Goal: Find specific page/section: Find specific page/section

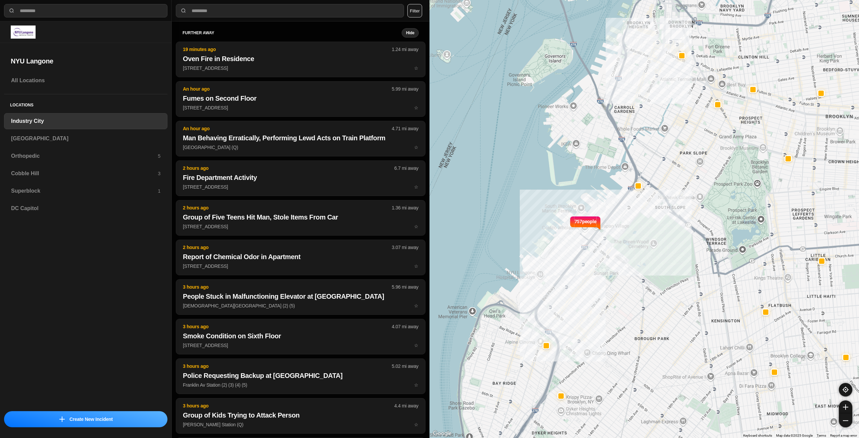
select select "*"
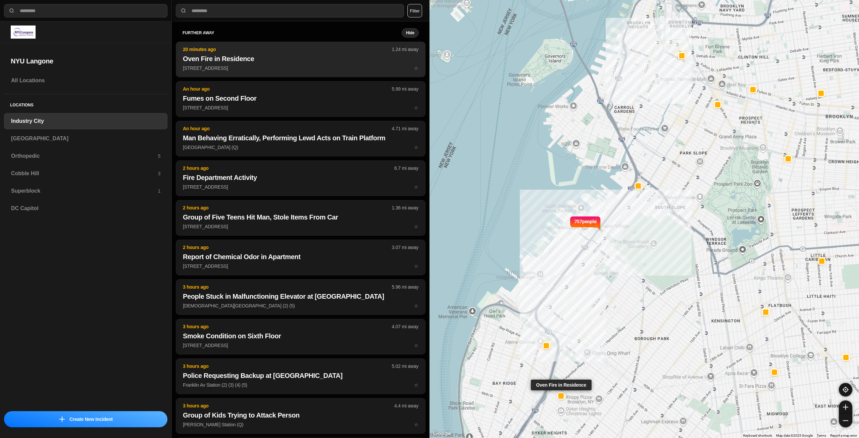
click at [263, 66] on p "942 76th St ☆" at bounding box center [301, 68] width 236 height 7
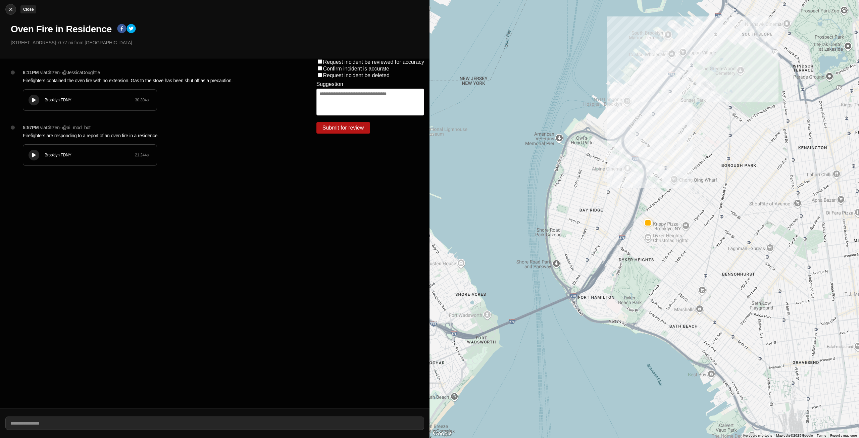
click at [7, 7] on img at bounding box center [10, 9] width 7 height 7
select select "*"
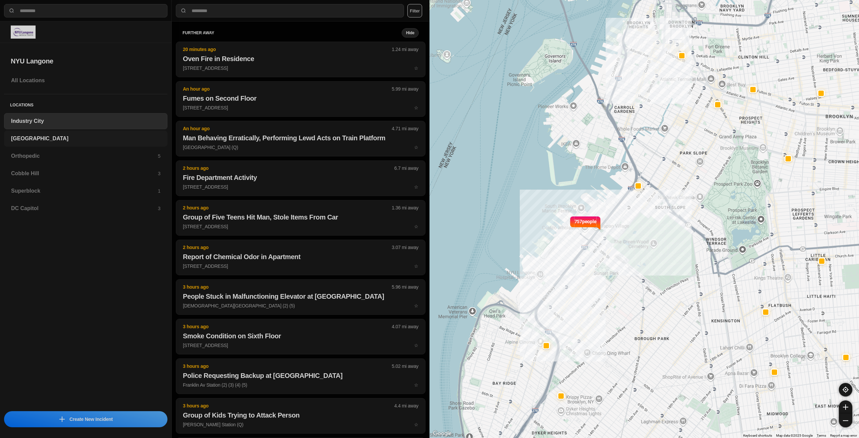
click at [23, 140] on h3 "[GEOGRAPHIC_DATA]" at bounding box center [85, 139] width 149 height 8
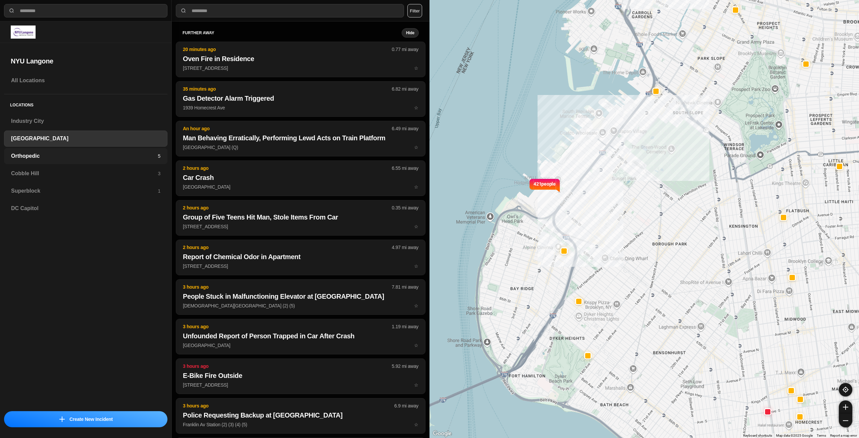
click at [31, 158] on h3 "Orthopedic" at bounding box center [84, 156] width 147 height 8
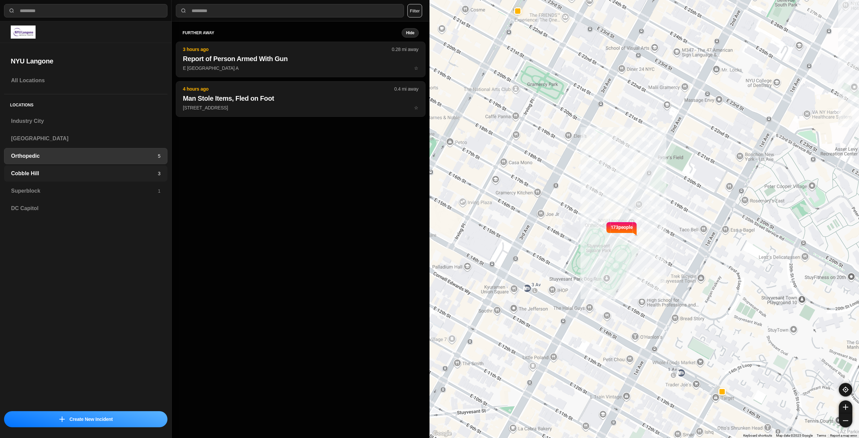
click at [32, 181] on div "Cobble Hill 3" at bounding box center [85, 173] width 163 height 16
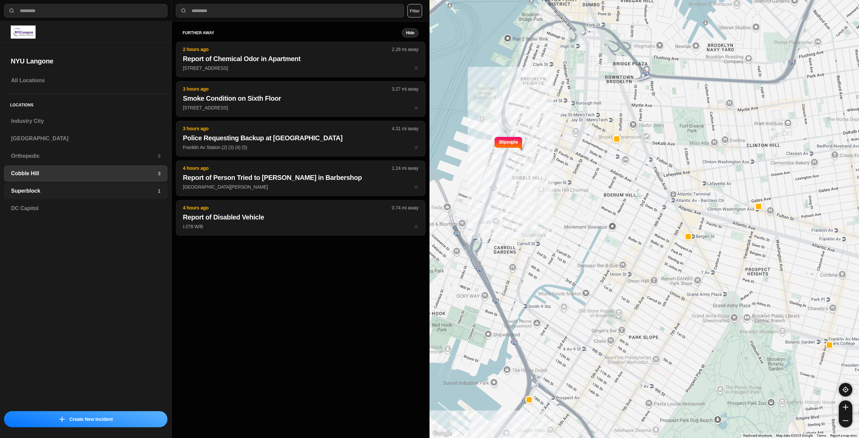
click at [42, 198] on div "Superblock 1" at bounding box center [85, 191] width 163 height 16
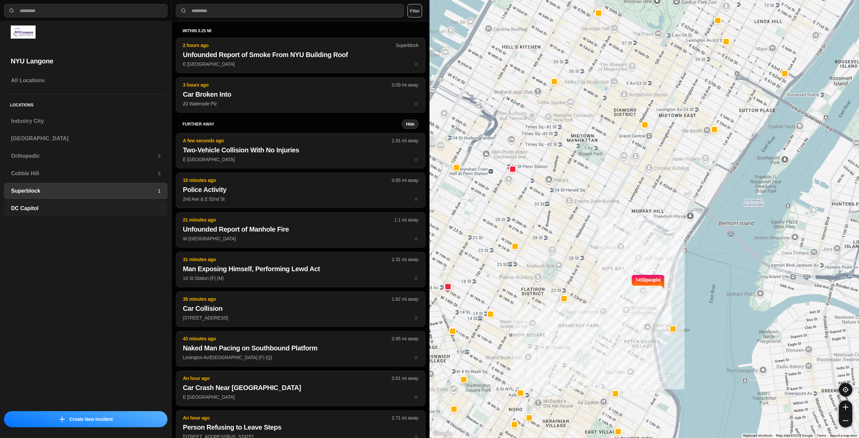
click at [40, 208] on h3 "DC Capitol" at bounding box center [85, 208] width 149 height 8
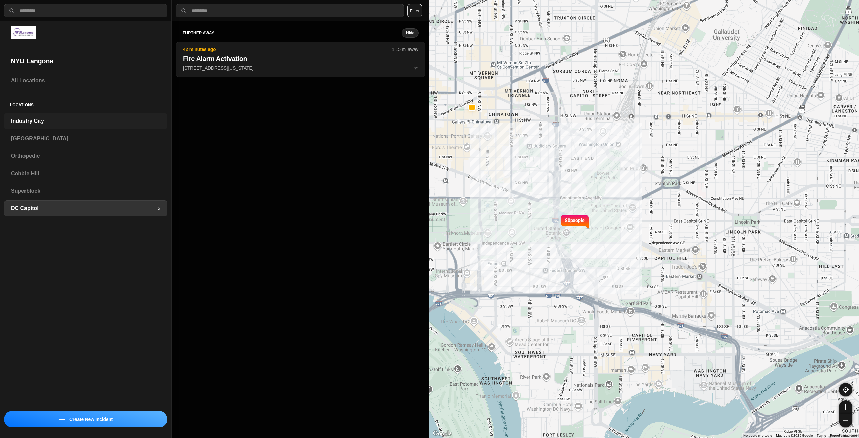
click at [46, 117] on div "Industry City" at bounding box center [85, 121] width 163 height 16
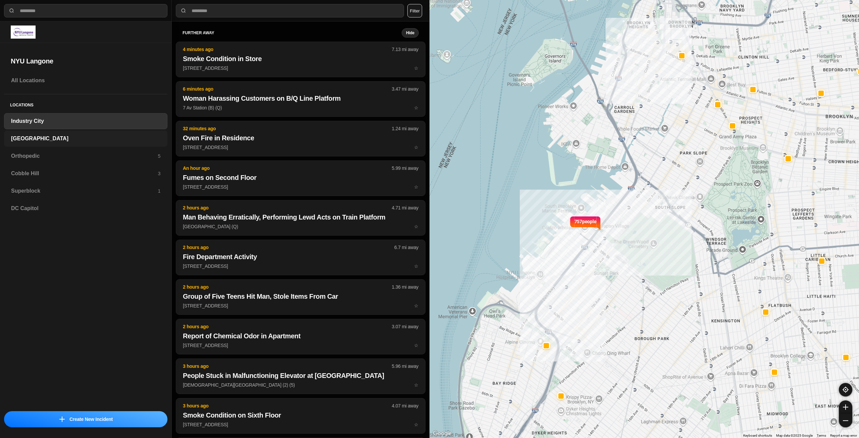
click at [50, 134] on div "[GEOGRAPHIC_DATA]" at bounding box center [85, 139] width 163 height 16
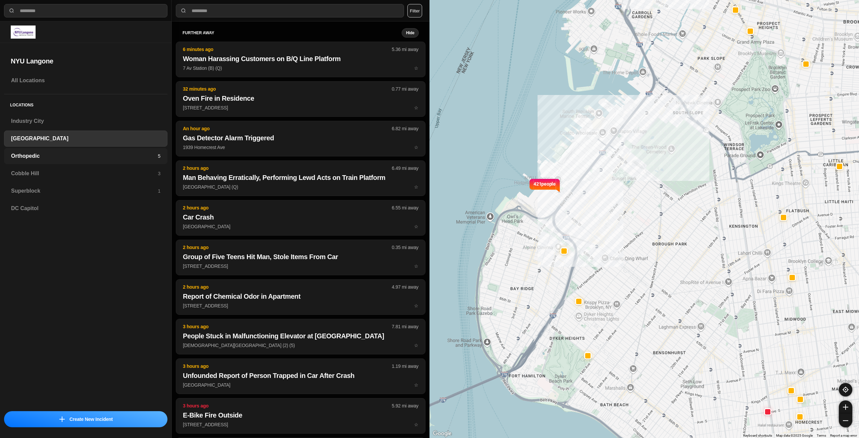
click at [56, 150] on div "Orthopedic 5" at bounding box center [85, 156] width 163 height 16
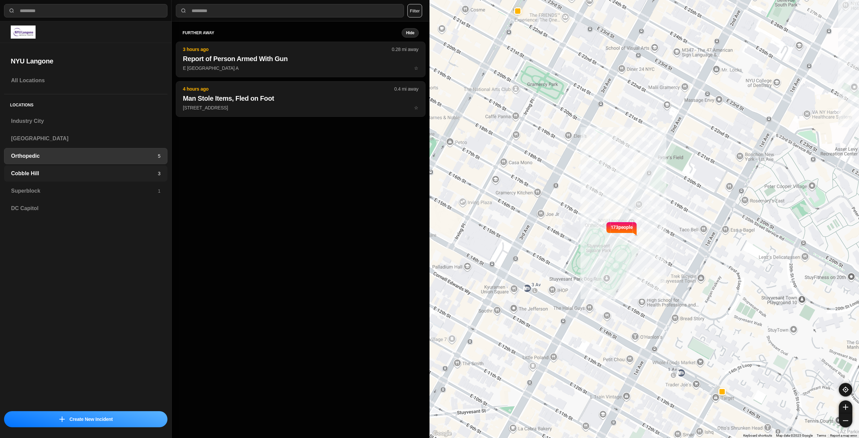
click at [52, 169] on div "Cobble Hill 3" at bounding box center [85, 173] width 163 height 16
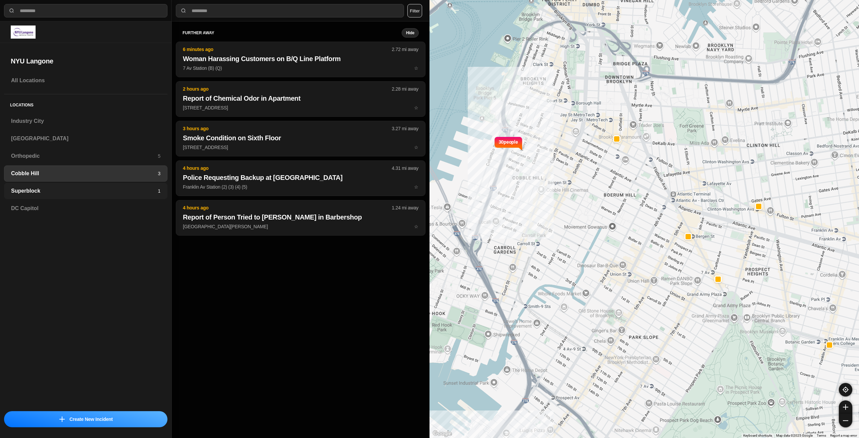
click at [52, 190] on h3 "Superblock" at bounding box center [84, 191] width 147 height 8
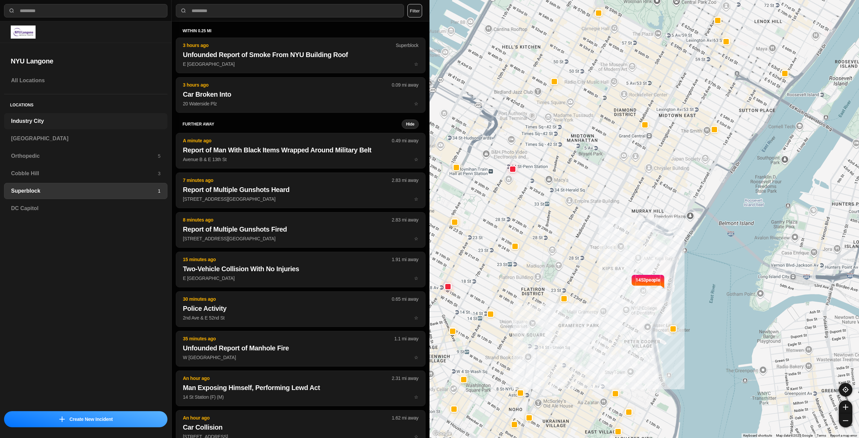
click at [69, 116] on div "Industry City" at bounding box center [85, 121] width 163 height 16
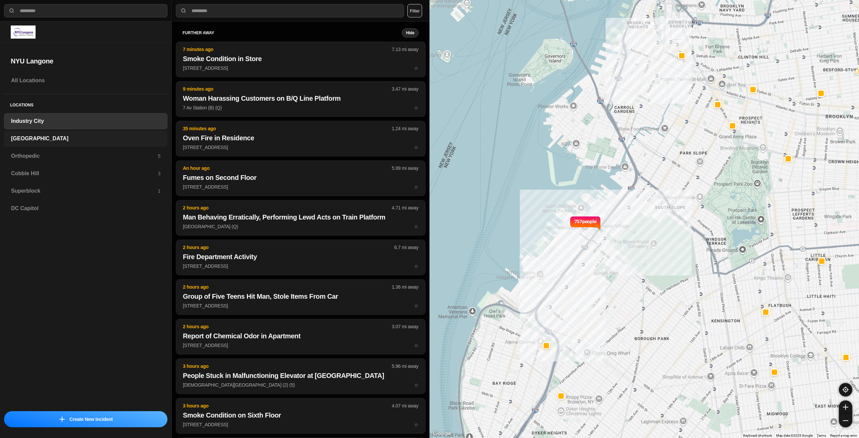
click at [60, 135] on h3 "[GEOGRAPHIC_DATA]" at bounding box center [85, 139] width 149 height 8
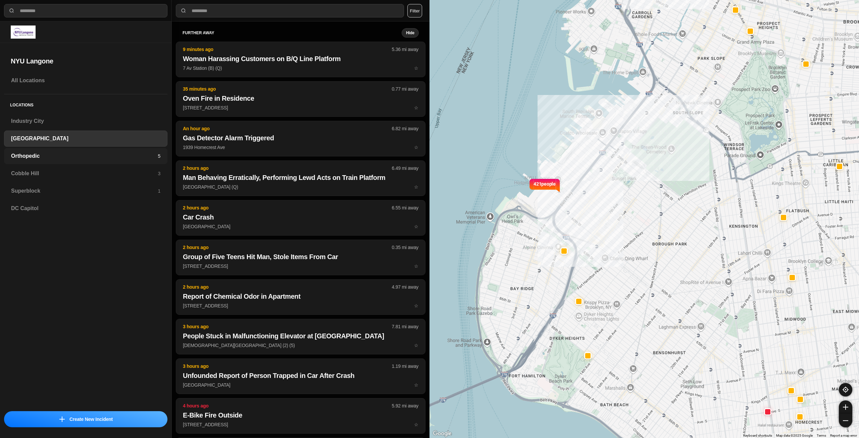
click at [58, 157] on h3 "Orthopedic" at bounding box center [84, 156] width 147 height 8
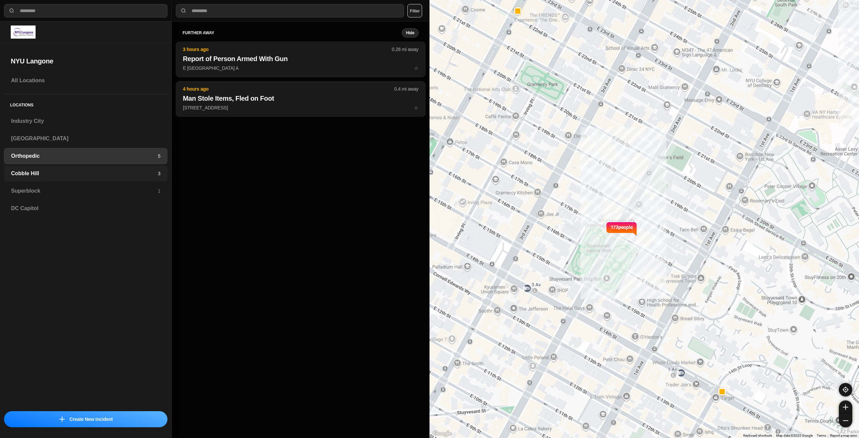
click at [133, 178] on div "Cobble Hill 3" at bounding box center [85, 173] width 163 height 16
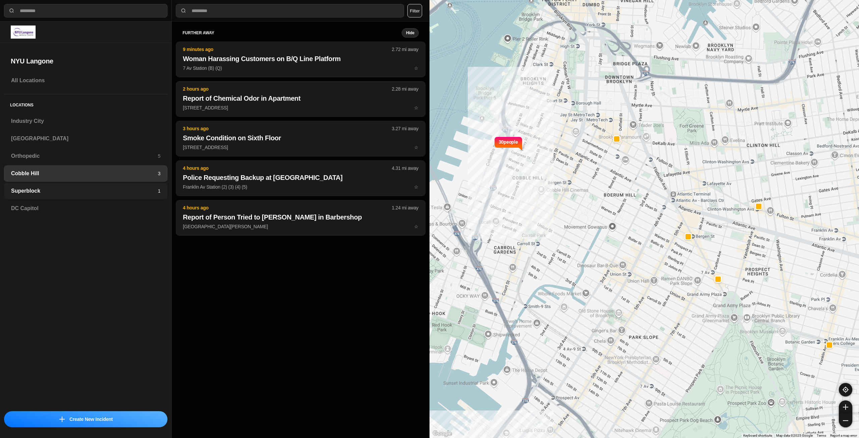
click at [118, 191] on h3 "Superblock" at bounding box center [84, 191] width 147 height 8
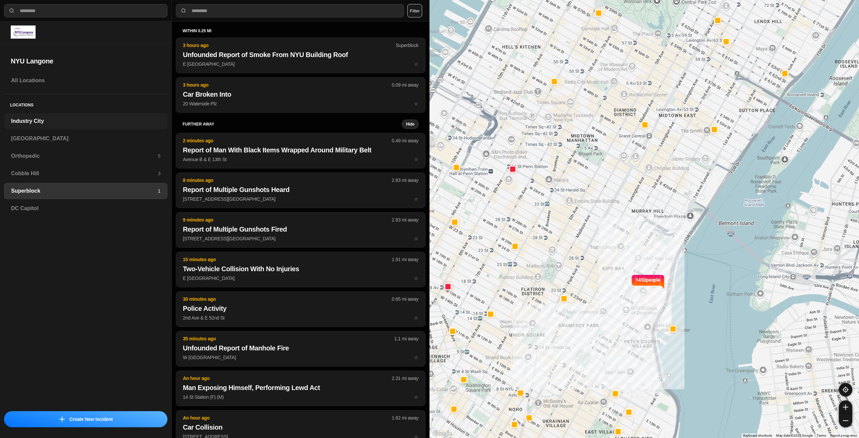
click at [75, 121] on h3 "Industry City" at bounding box center [85, 121] width 149 height 8
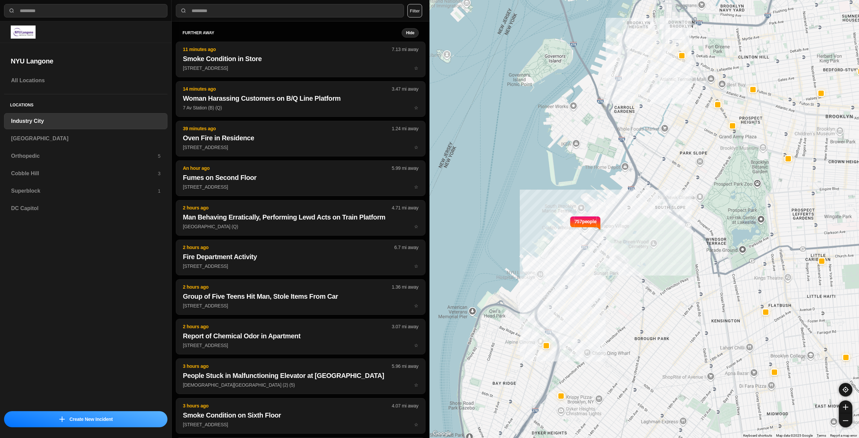
click at [61, 118] on h3 "Industry City" at bounding box center [85, 121] width 149 height 8
click at [31, 136] on h3 "[GEOGRAPHIC_DATA]" at bounding box center [85, 139] width 149 height 8
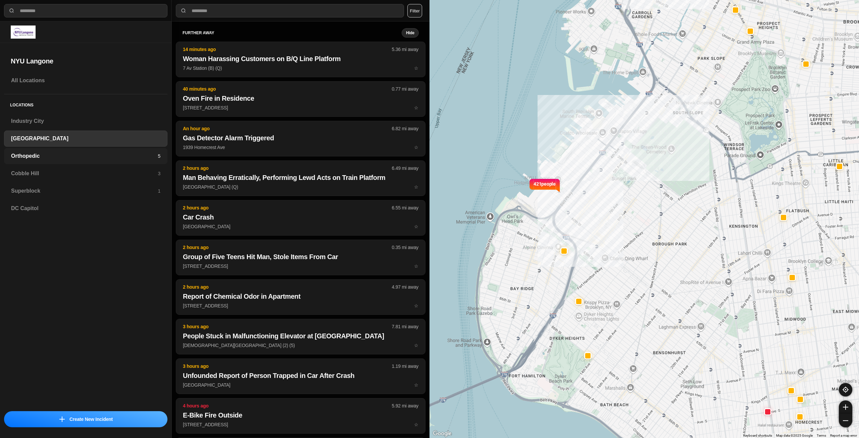
click at [25, 151] on div "Orthopedic 5" at bounding box center [85, 156] width 163 height 16
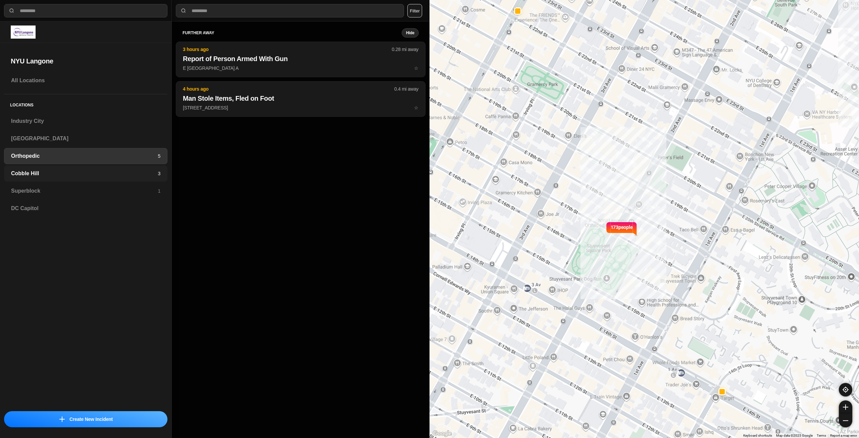
click at [15, 173] on h3 "Cobble Hill" at bounding box center [84, 174] width 147 height 8
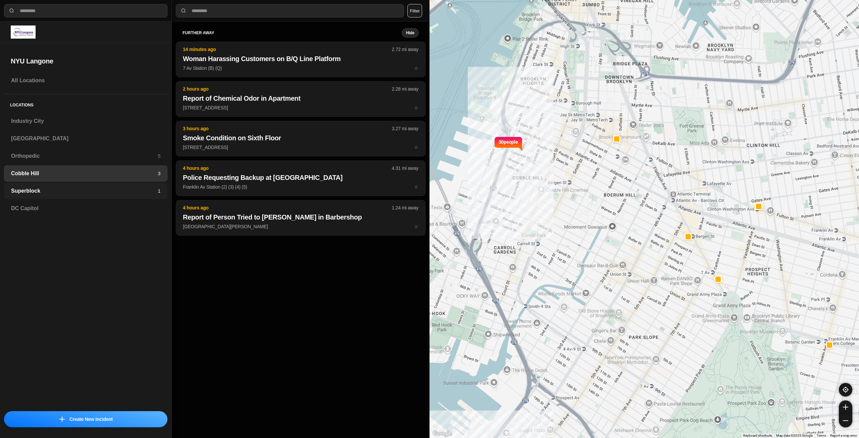
click at [17, 189] on h3 "Superblock" at bounding box center [84, 191] width 147 height 8
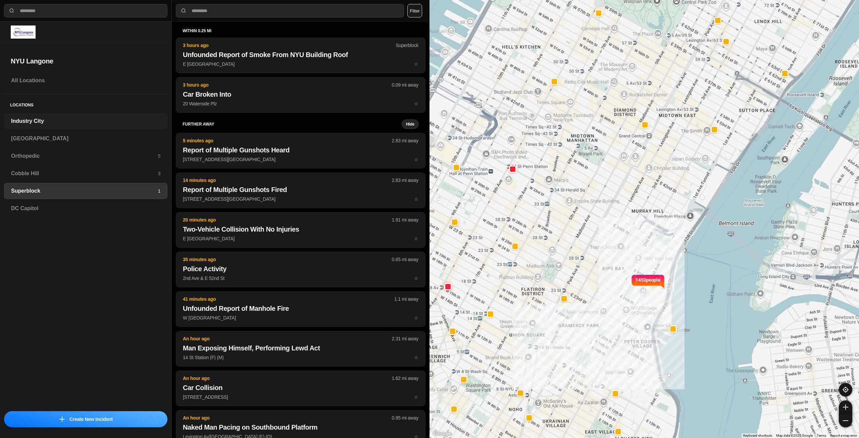
click at [49, 125] on h3 "Industry City" at bounding box center [85, 121] width 149 height 8
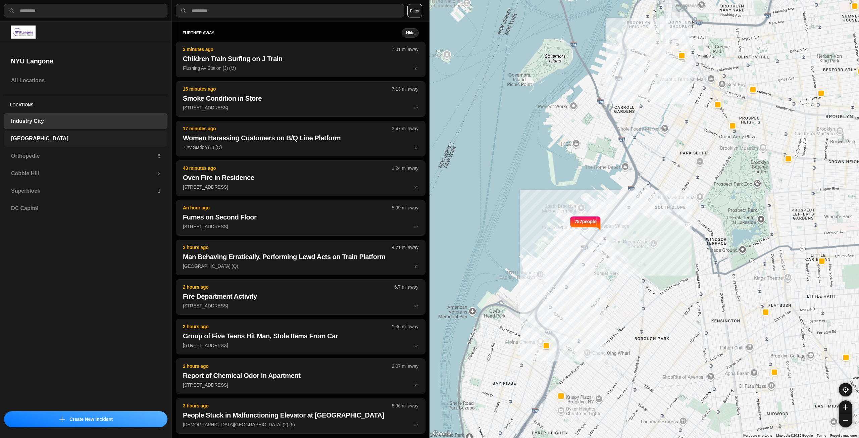
click at [59, 138] on h3 "[GEOGRAPHIC_DATA]" at bounding box center [85, 139] width 149 height 8
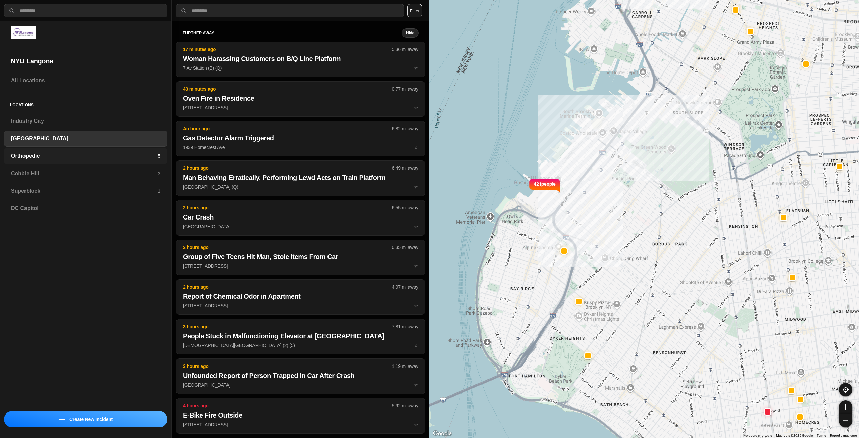
click at [46, 161] on div "Orthopedic 5" at bounding box center [85, 156] width 163 height 16
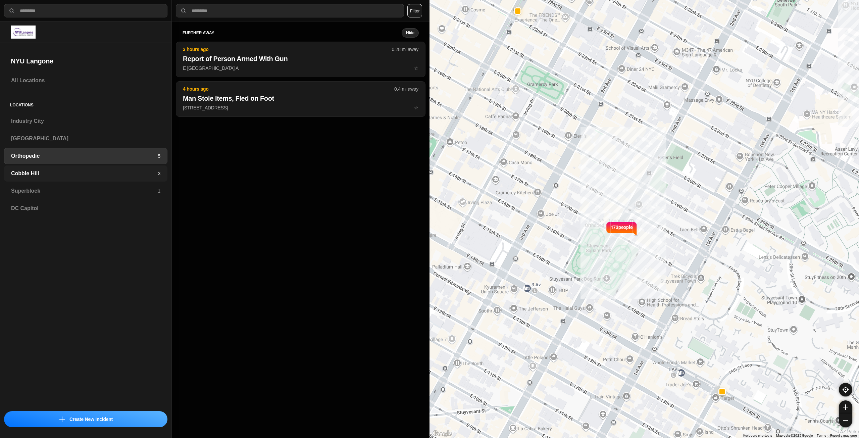
click at [48, 171] on h3 "Cobble Hill" at bounding box center [84, 174] width 147 height 8
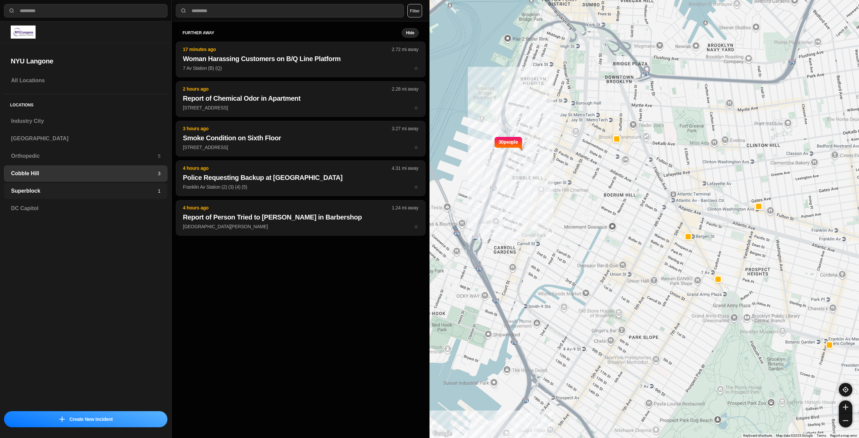
click at [82, 191] on h3 "Superblock" at bounding box center [84, 191] width 147 height 8
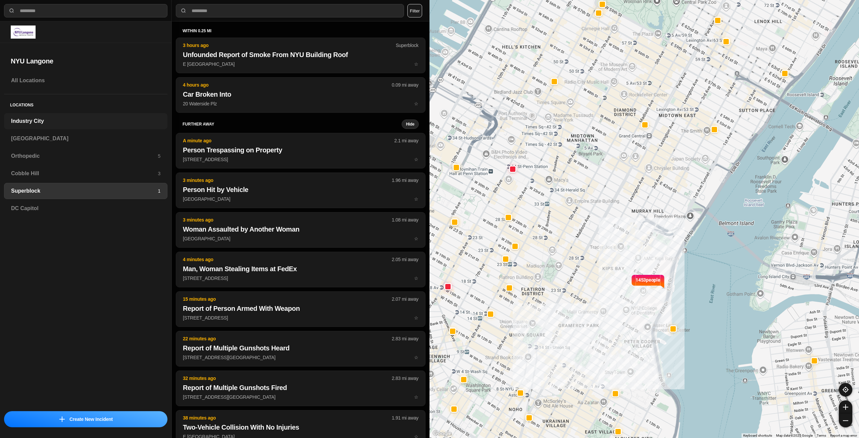
click at [86, 118] on h3 "Industry City" at bounding box center [85, 121] width 149 height 8
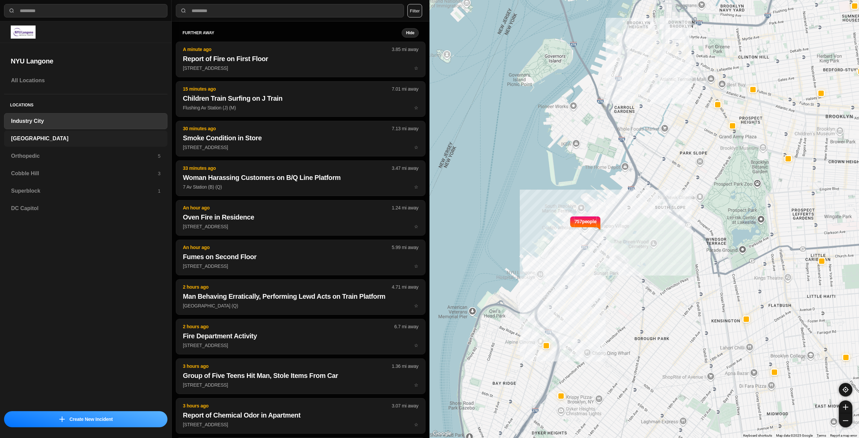
click at [50, 140] on h3 "[GEOGRAPHIC_DATA]" at bounding box center [85, 139] width 149 height 8
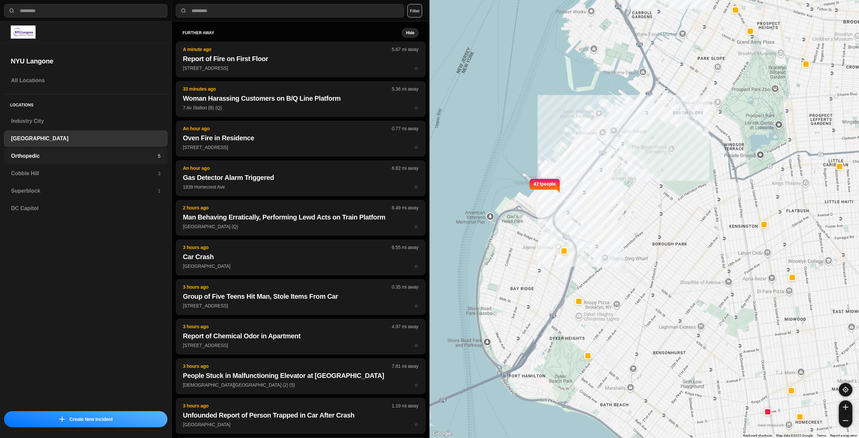
click at [52, 154] on h3 "Orthopedic" at bounding box center [84, 156] width 147 height 8
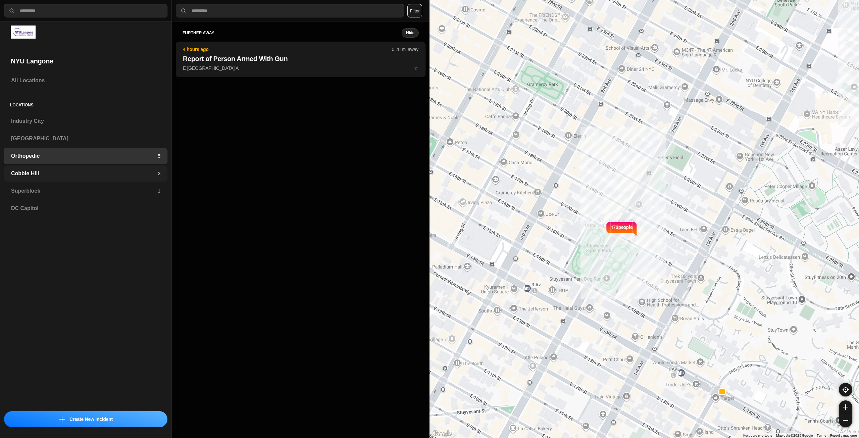
click at [47, 173] on h3 "Cobble Hill" at bounding box center [84, 174] width 147 height 8
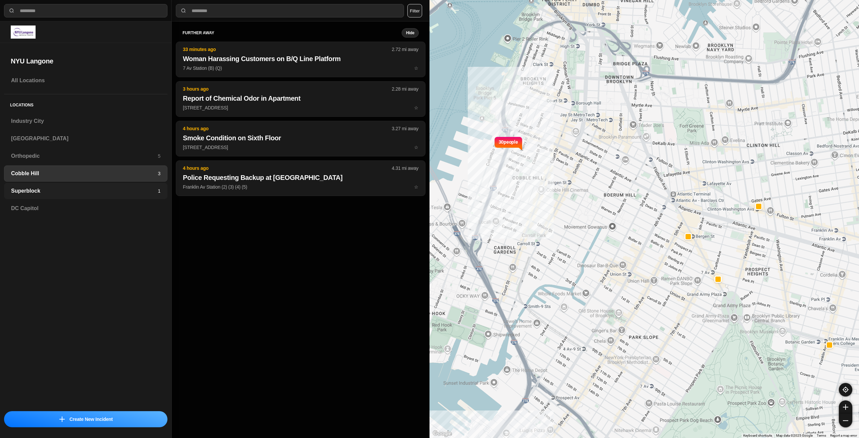
click at [43, 188] on h3 "Superblock" at bounding box center [84, 191] width 147 height 8
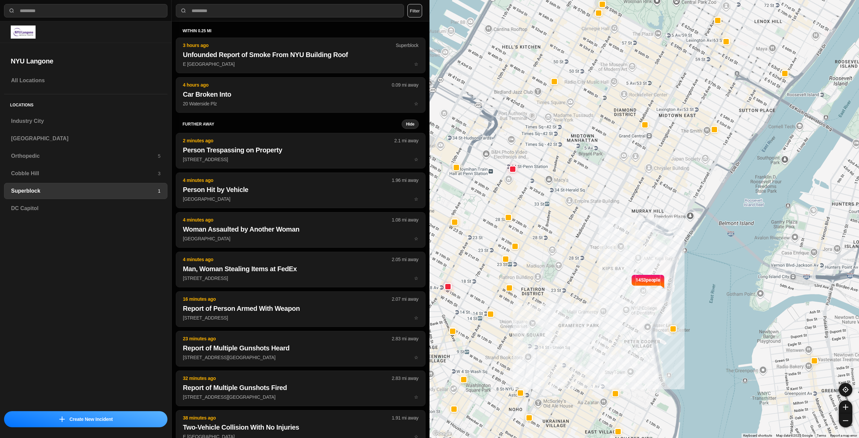
click at [33, 130] on div "Locations [GEOGRAPHIC_DATA] [GEOGRAPHIC_DATA] Orthopedic 5 [GEOGRAPHIC_DATA] 3 …" at bounding box center [85, 158] width 163 height 128
click at [38, 123] on h3 "Industry City" at bounding box center [85, 121] width 149 height 8
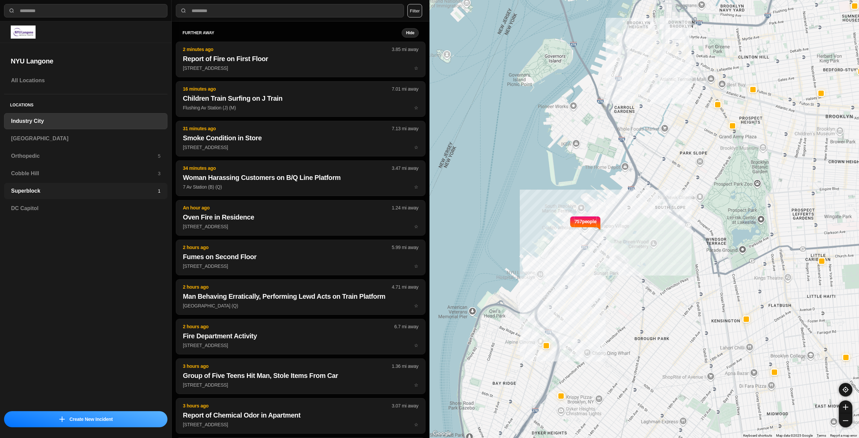
click at [42, 196] on div "Superblock 1" at bounding box center [85, 191] width 163 height 16
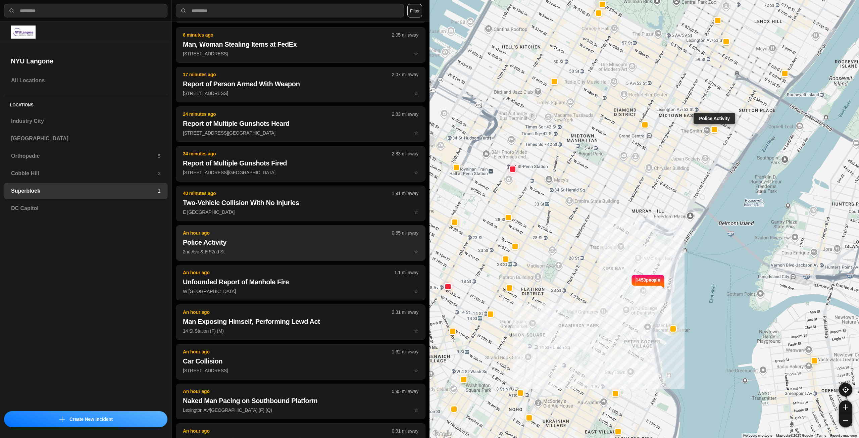
scroll to position [269, 0]
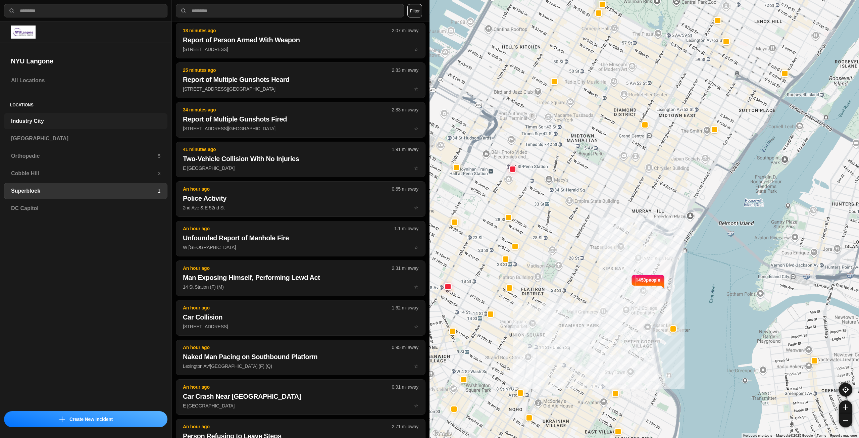
click at [56, 123] on h3 "Industry City" at bounding box center [85, 121] width 149 height 8
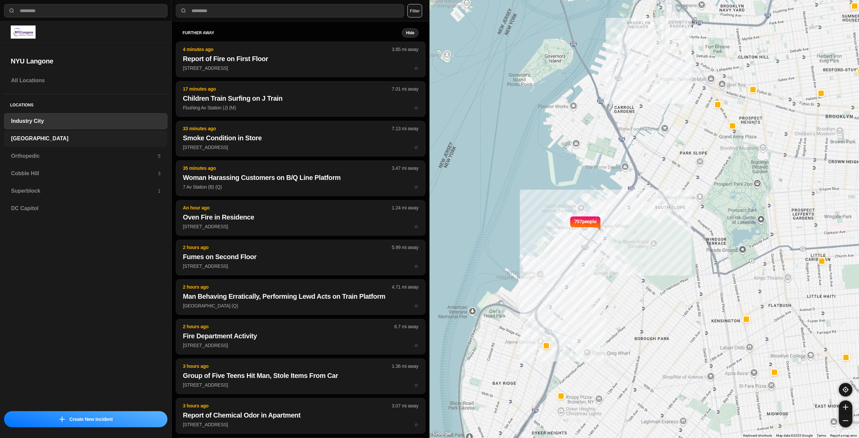
click at [108, 139] on h3 "[GEOGRAPHIC_DATA]" at bounding box center [85, 139] width 149 height 8
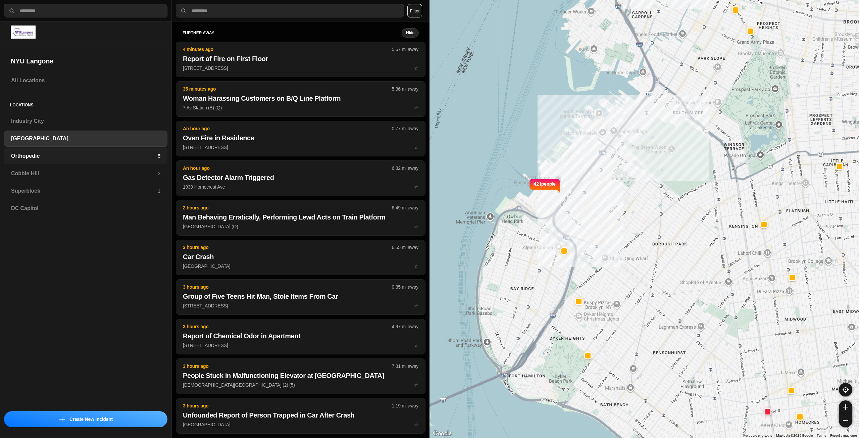
click at [93, 156] on h3 "Orthopedic" at bounding box center [84, 156] width 147 height 8
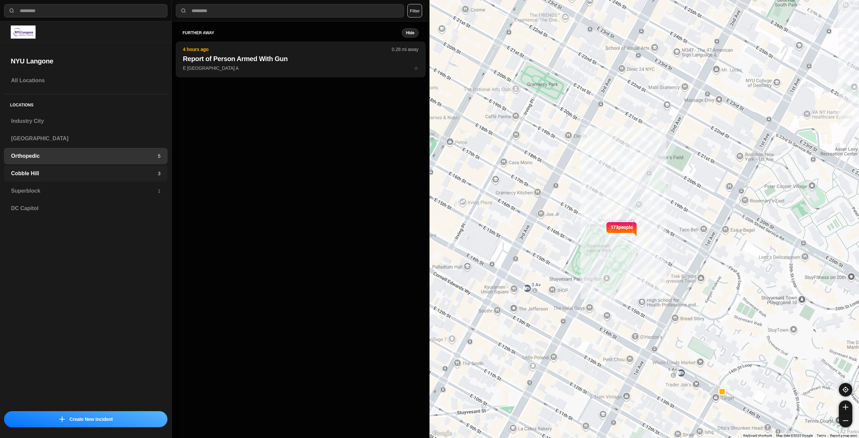
click at [27, 171] on h3 "Cobble Hill" at bounding box center [84, 174] width 147 height 8
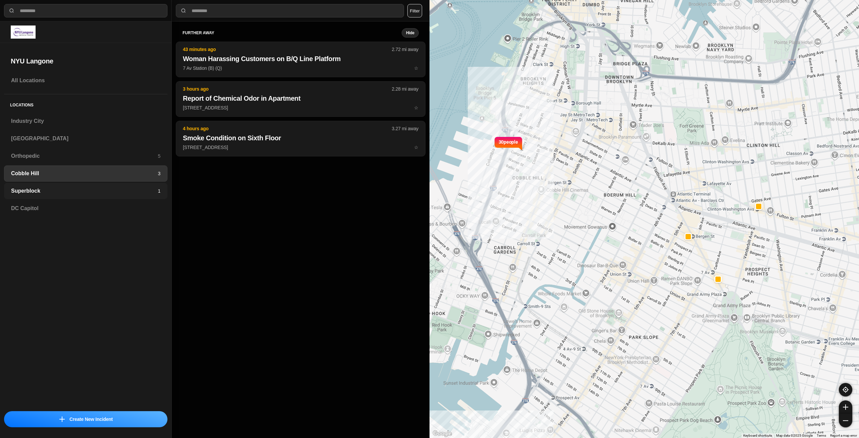
click at [26, 184] on div "Superblock 1" at bounding box center [85, 191] width 163 height 16
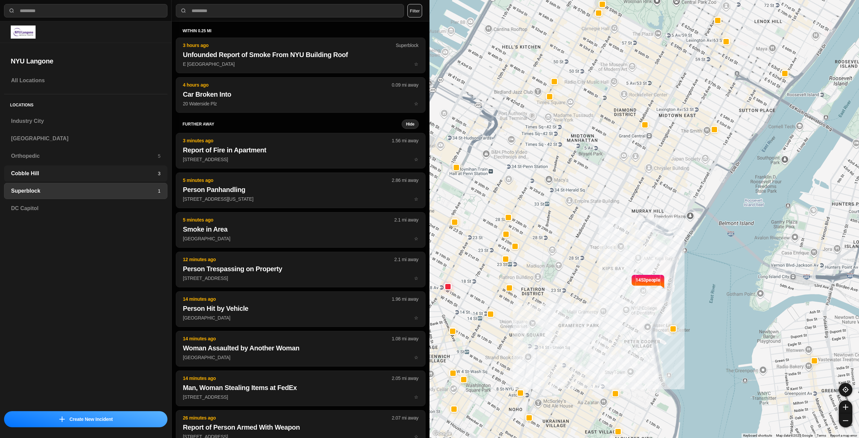
click at [35, 175] on h3 "Cobble Hill" at bounding box center [84, 174] width 147 height 8
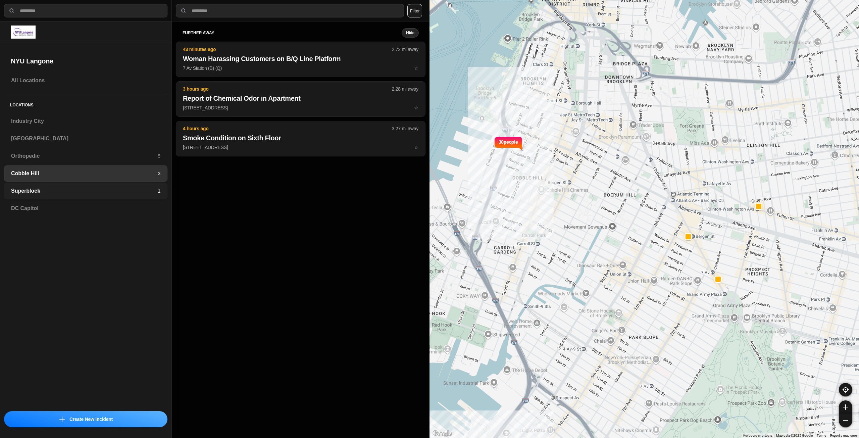
click at [33, 187] on div "Superblock 1" at bounding box center [85, 191] width 163 height 16
